Goal: Task Accomplishment & Management: Manage account settings

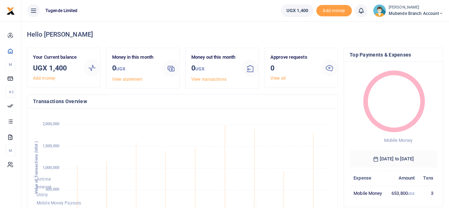
click at [440, 12] on icon at bounding box center [441, 13] width 4 height 5
click at [413, 38] on link "My profile" at bounding box center [415, 39] width 56 height 10
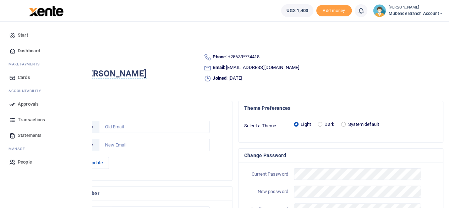
click at [26, 51] on span "Dashboard" at bounding box center [29, 50] width 22 height 7
